Goal: Check status: Check status

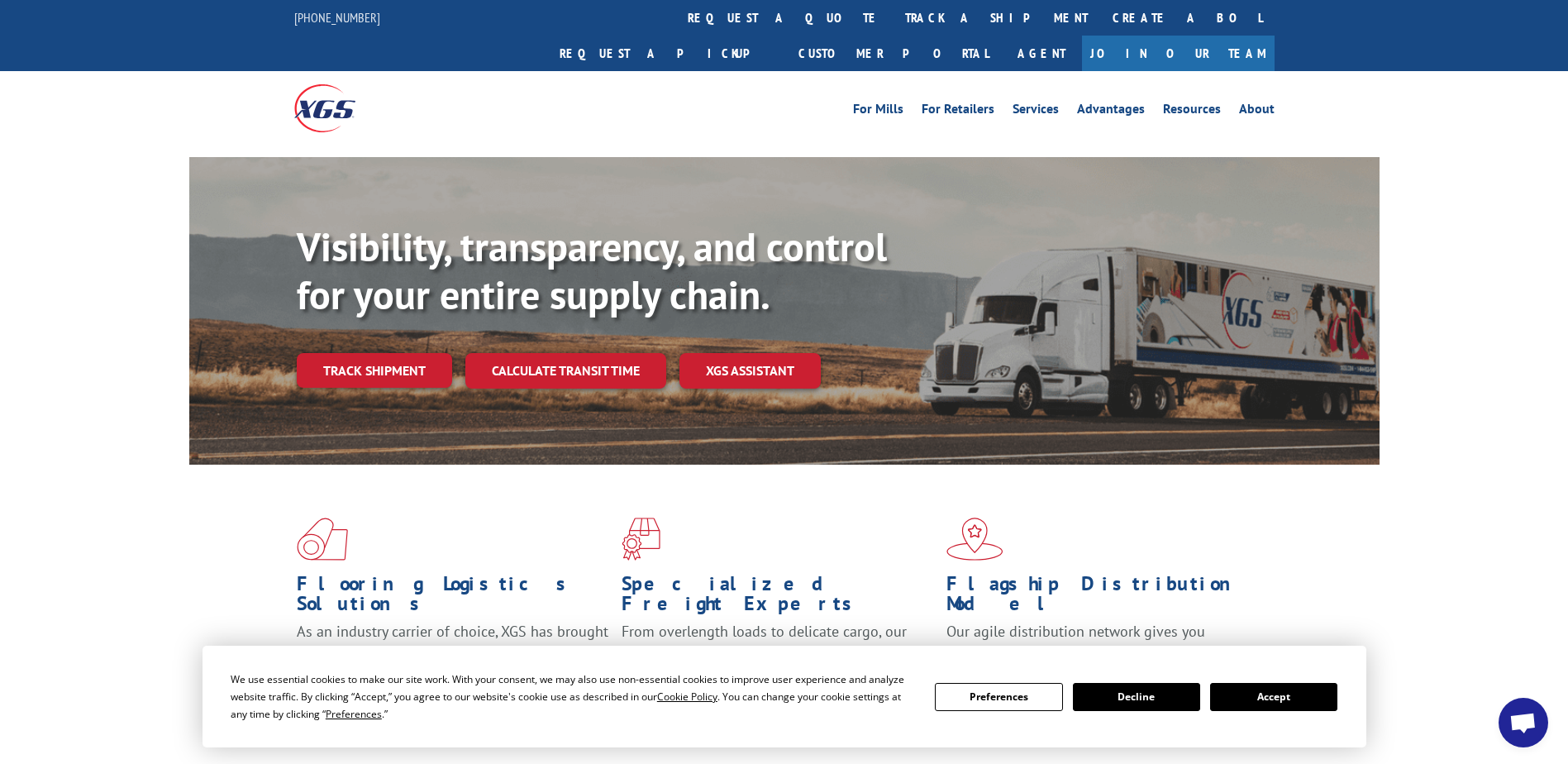
click at [767, 639] on button "Accept" at bounding box center [1274, 697] width 127 height 28
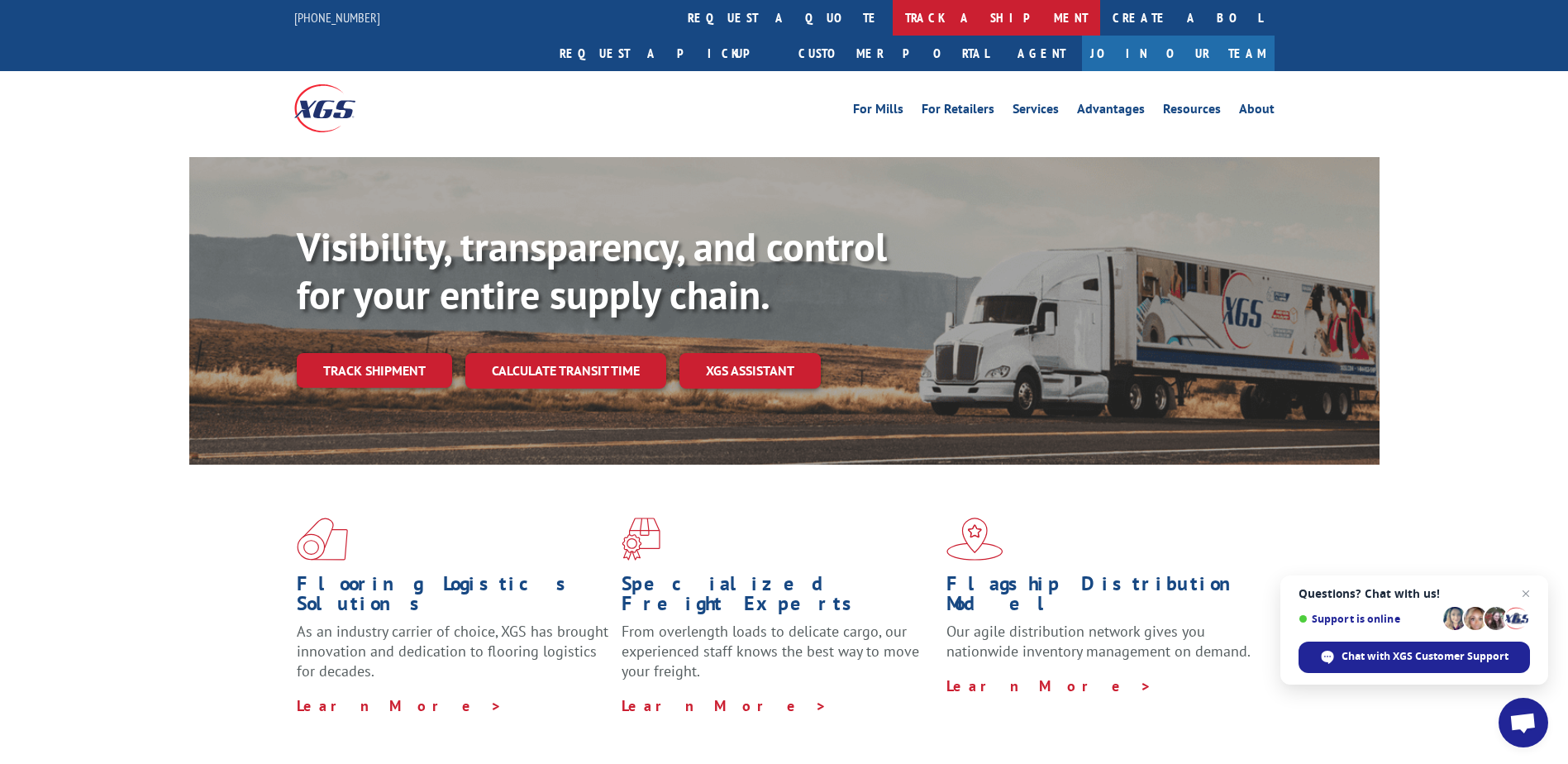
click at [767, 19] on link "track a shipment" at bounding box center [997, 18] width 207 height 35
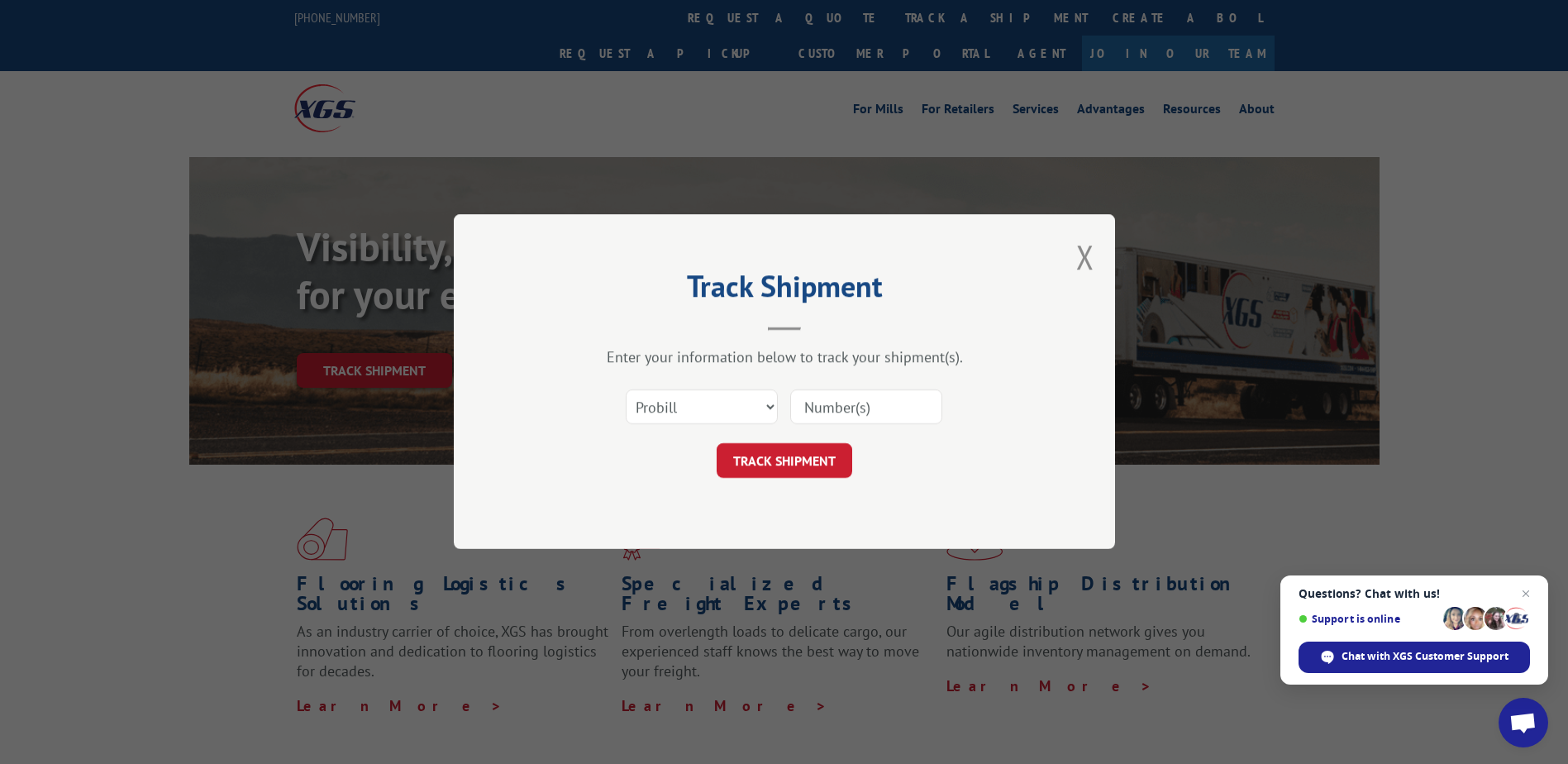
click at [767, 425] on div at bounding box center [866, 407] width 152 height 38
click at [767, 411] on input at bounding box center [866, 407] width 152 height 34
paste input "17685529"
type input "17685529"
click at [767, 462] on button "TRACK SHIPMENT" at bounding box center [784, 461] width 136 height 34
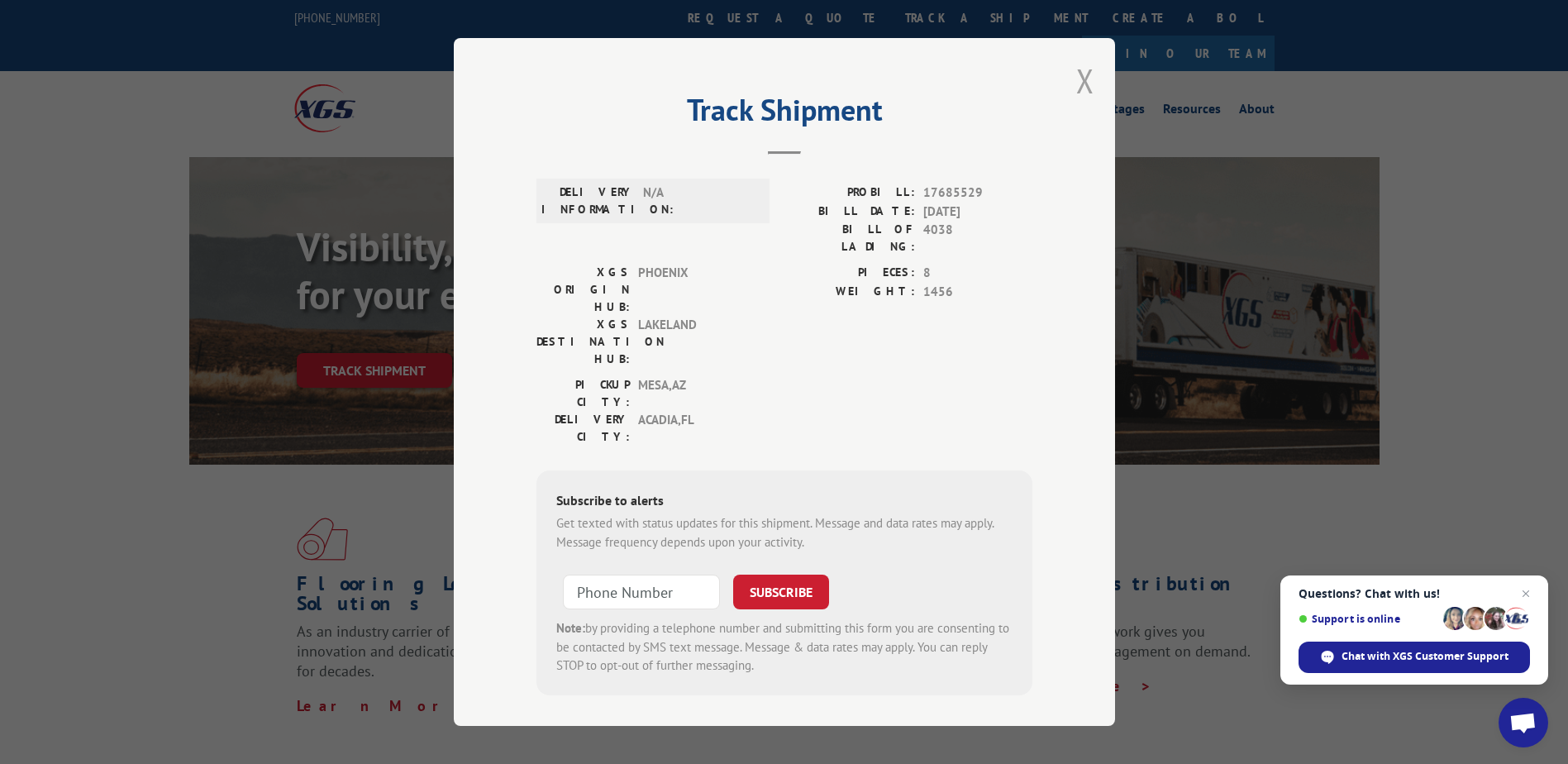
click at [767, 92] on button "Close modal" at bounding box center [1085, 80] width 19 height 44
